Goal: Contribute content

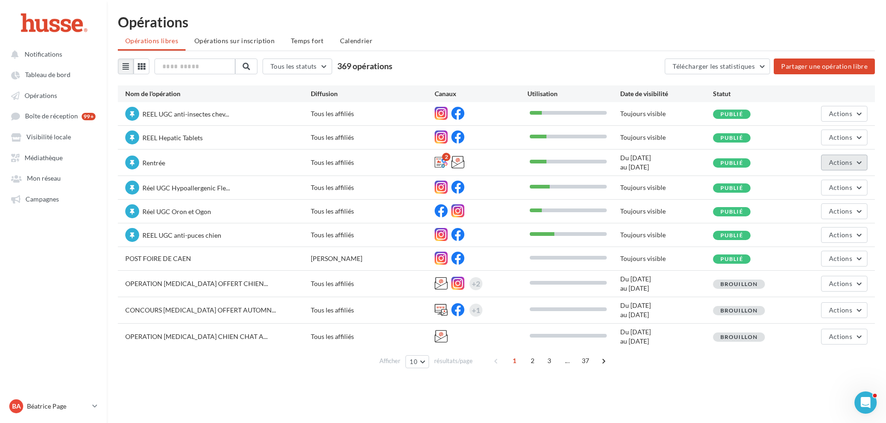
click at [840, 158] on span "Actions" at bounding box center [840, 162] width 23 height 8
click at [800, 185] on button "Editer" at bounding box center [818, 184] width 98 height 24
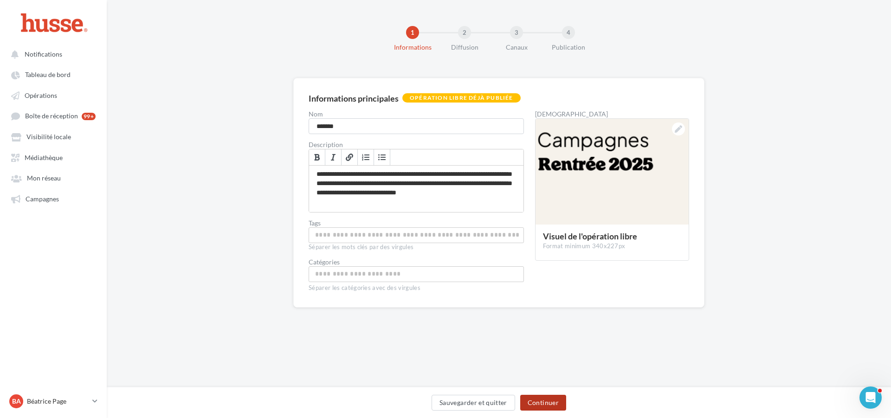
click at [548, 401] on button "Continuer" at bounding box center [543, 403] width 46 height 16
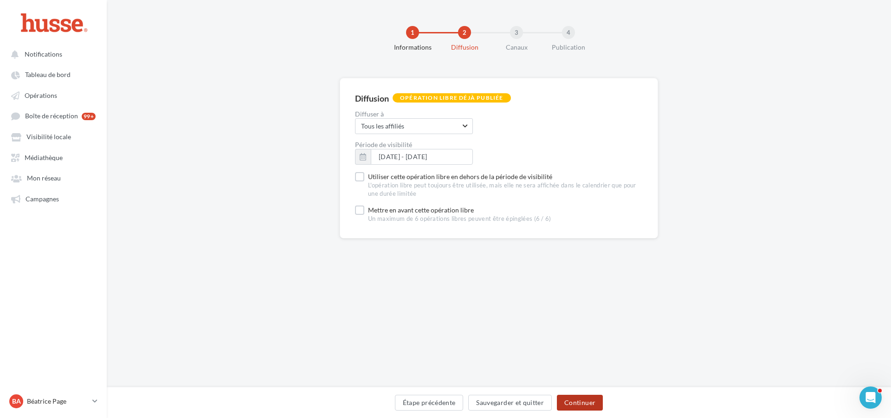
click at [588, 400] on button "Continuer" at bounding box center [580, 403] width 46 height 16
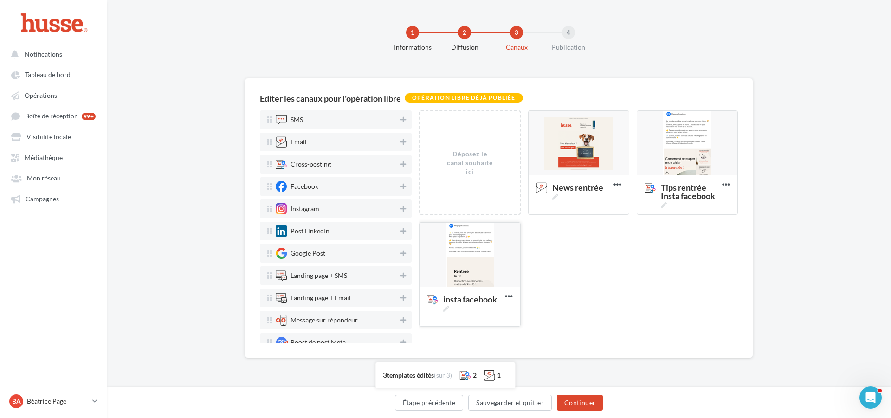
click at [465, 241] on div at bounding box center [470, 255] width 100 height 65
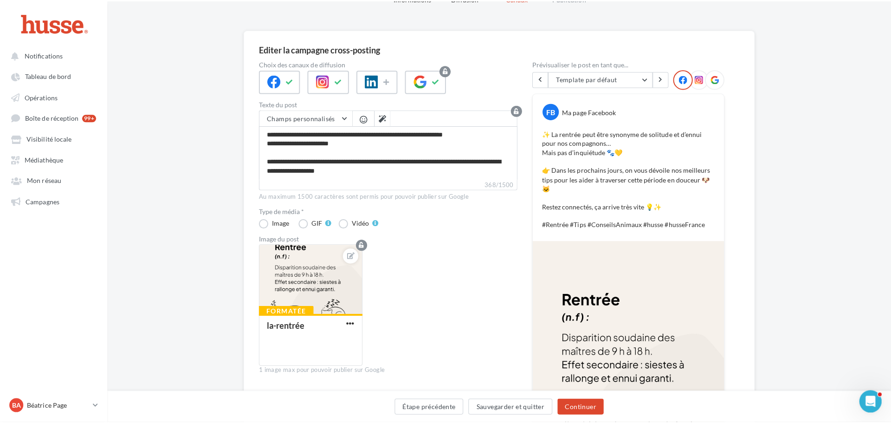
scroll to position [46, 0]
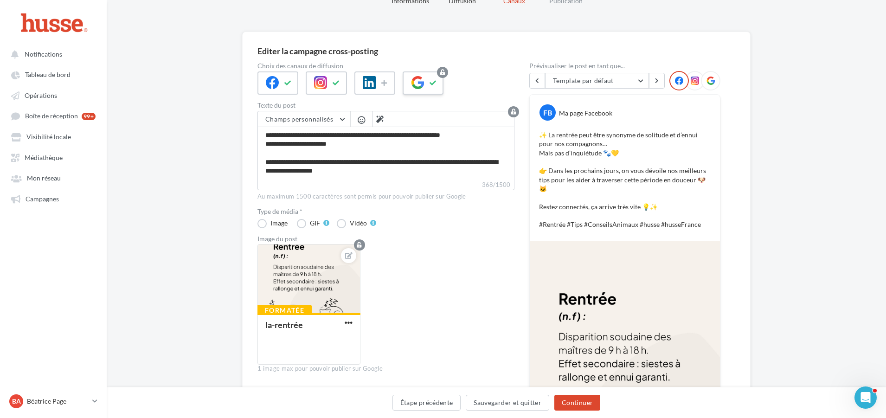
click at [422, 83] on icon at bounding box center [417, 82] width 13 height 13
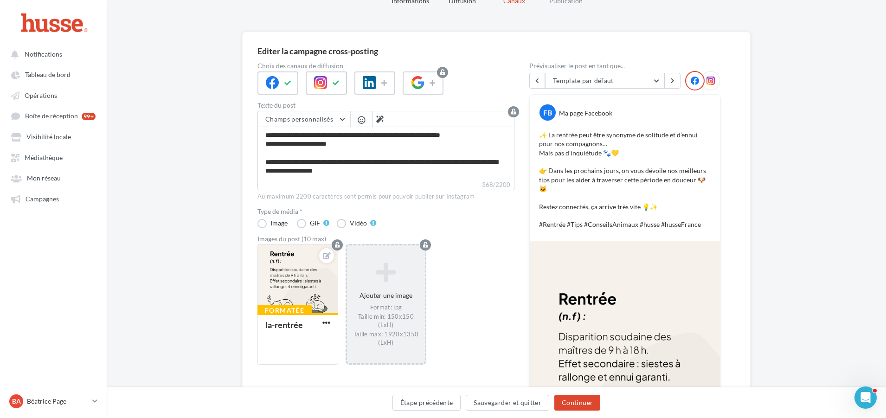
click at [382, 285] on div "Ajouter une image Format: jpg Taille min: 150x150 (LxH) Taille max: 1920x1350 (…" at bounding box center [386, 305] width 78 height 94
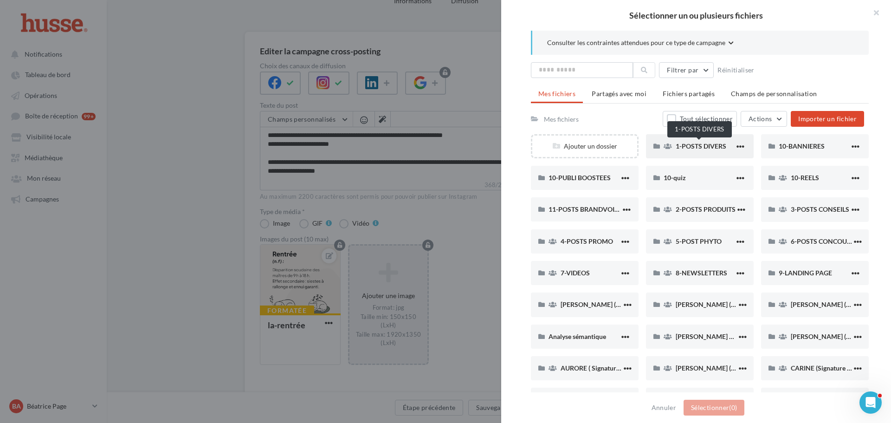
click at [695, 144] on span "1-POSTS DIVERS" at bounding box center [701, 146] width 51 height 8
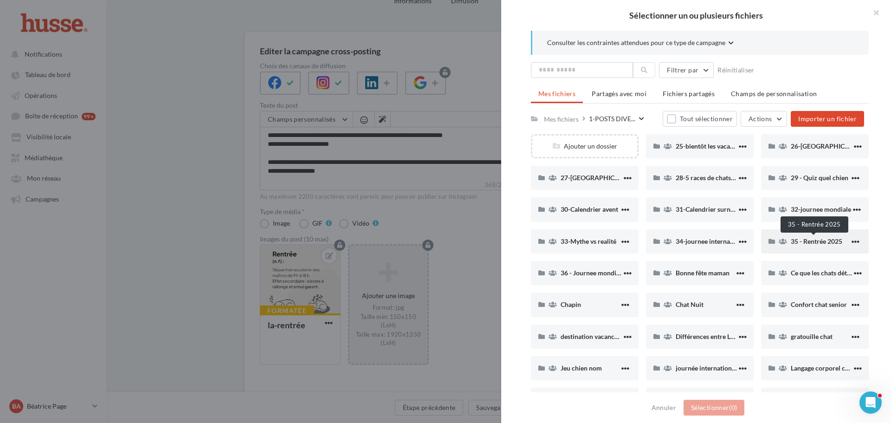
click at [817, 241] on span "35 - Rentrée 2025" at bounding box center [817, 241] width 52 height 8
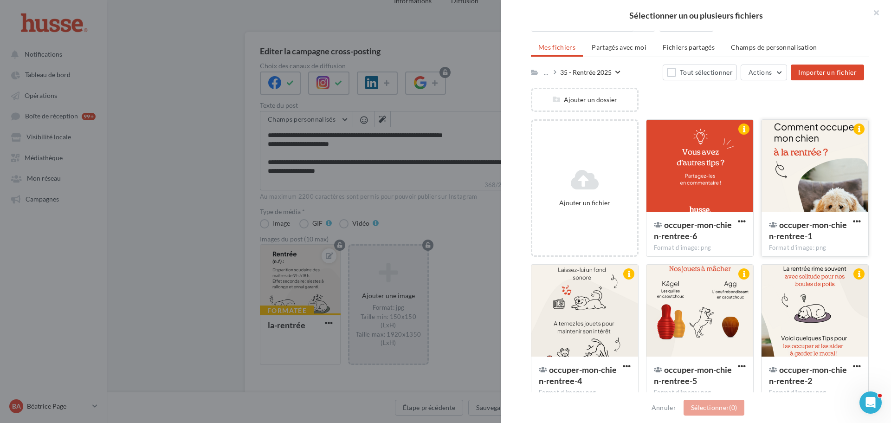
click at [818, 156] on div at bounding box center [815, 166] width 107 height 93
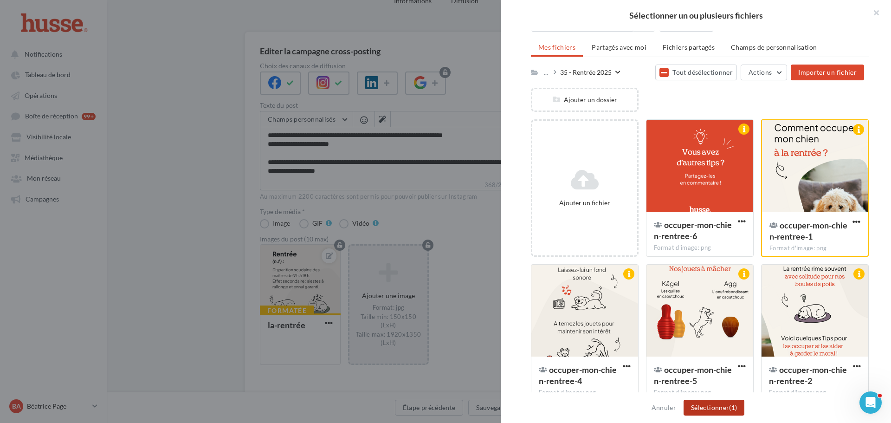
click at [712, 406] on button "Sélectionner (1)" at bounding box center [714, 408] width 61 height 16
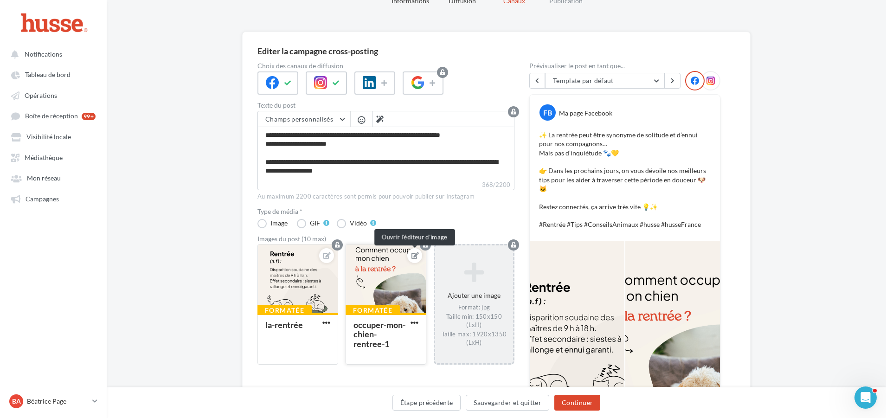
click at [419, 253] on icon at bounding box center [415, 255] width 7 height 6
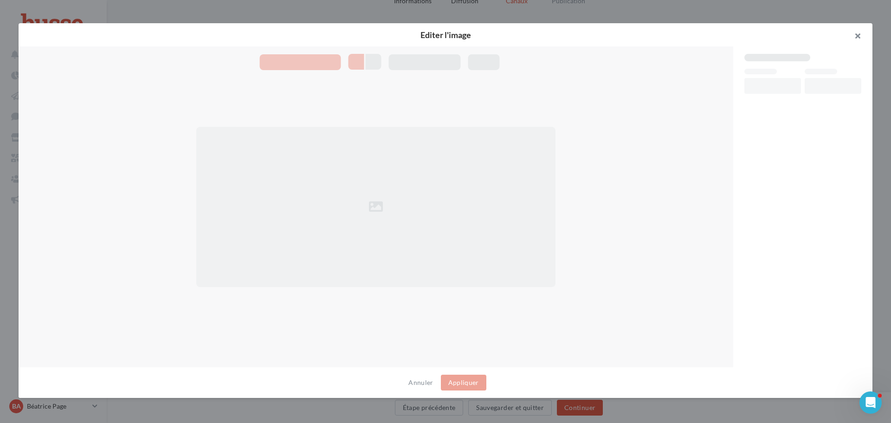
click at [860, 34] on button "button" at bounding box center [853, 37] width 37 height 28
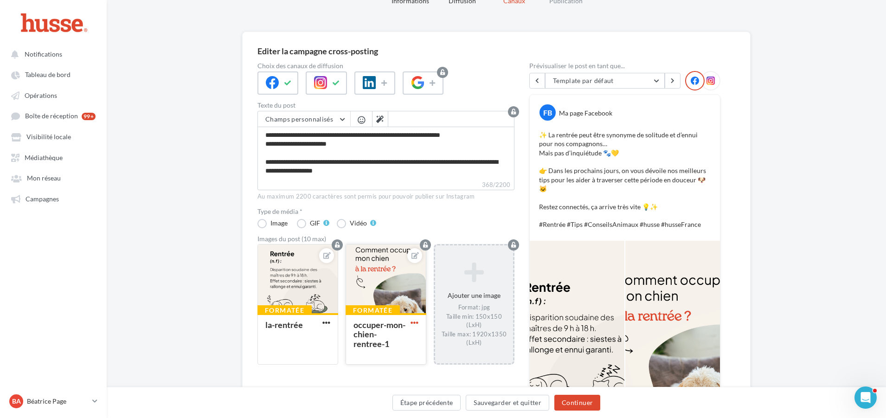
click at [415, 321] on span "button" at bounding box center [415, 323] width 8 height 8
click at [450, 386] on button "Supprimer" at bounding box center [458, 389] width 98 height 24
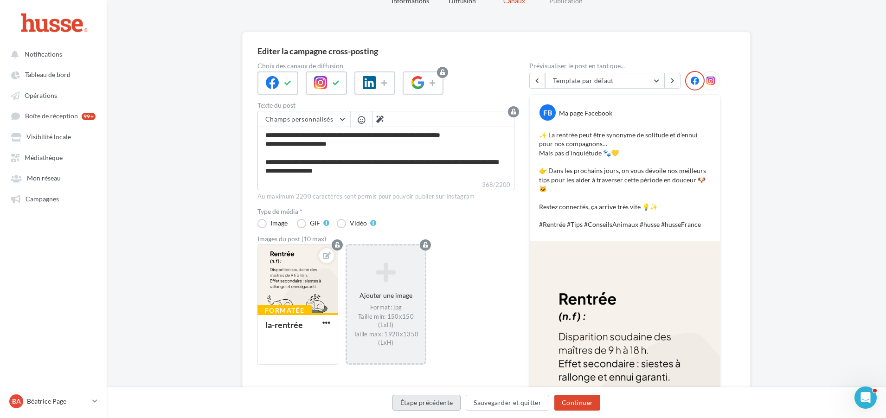
click at [431, 401] on button "Étape précédente" at bounding box center [427, 403] width 69 height 16
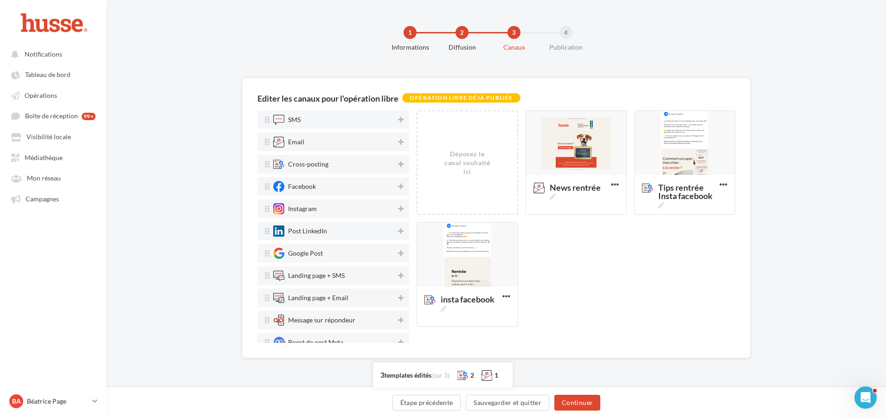
scroll to position [0, 0]
click at [686, 140] on div at bounding box center [687, 143] width 100 height 65
